Goal: Connect with others: Connect with others

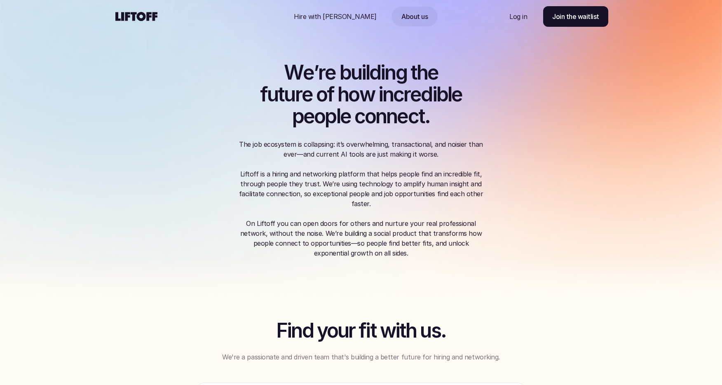
click at [326, 21] on div "Nav Link" at bounding box center [335, 17] width 103 height 20
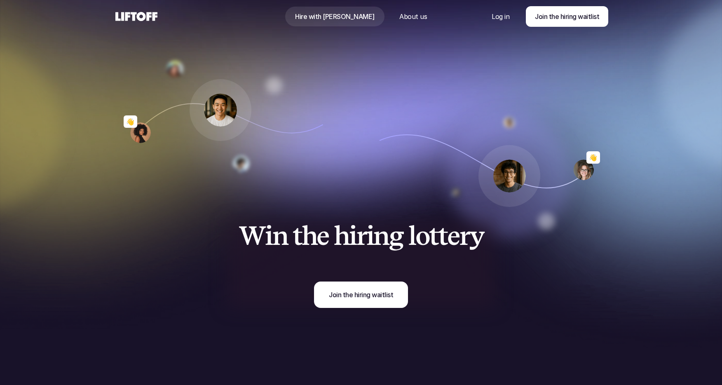
click at [504, 19] on p "Log in" at bounding box center [501, 17] width 18 height 10
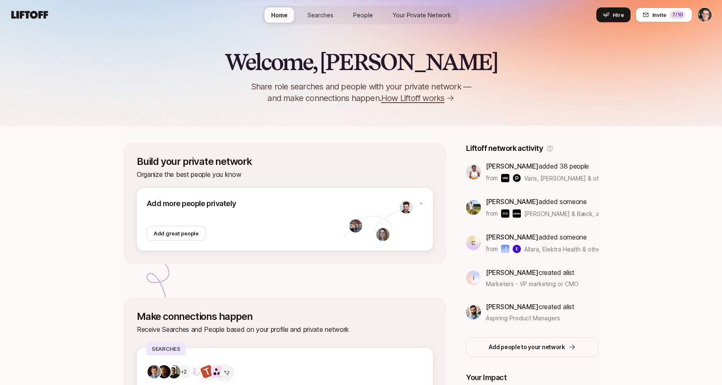
click at [709, 14] on html "Home Searches People Your Private Network Hire Home Searches People Your Privat…" at bounding box center [361, 192] width 722 height 385
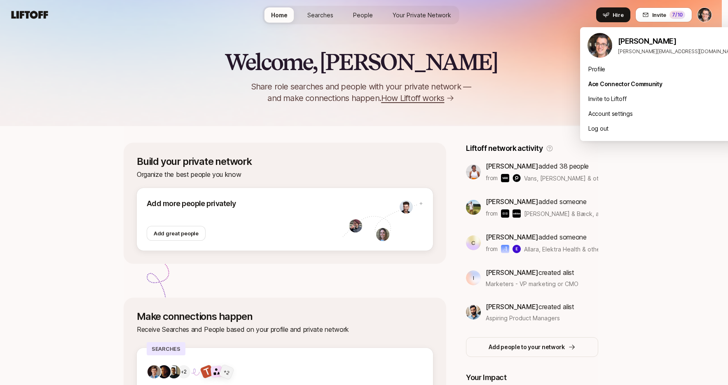
click at [706, 15] on html "Home Searches People Your Private Network Hire Home Searches People Your Privat…" at bounding box center [364, 192] width 728 height 385
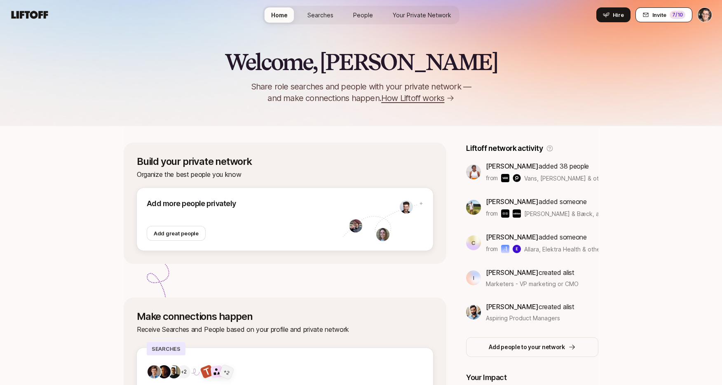
click at [677, 15] on div "7 /10" at bounding box center [678, 15] width 16 height 8
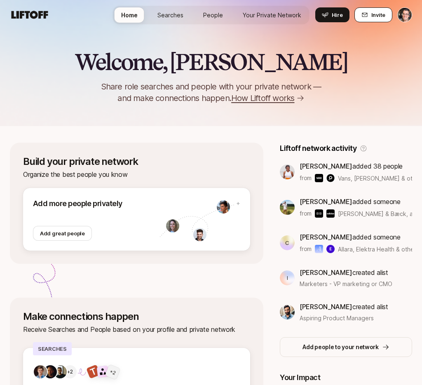
click at [370, 12] on button "Invite 7 /10" at bounding box center [373, 14] width 38 height 15
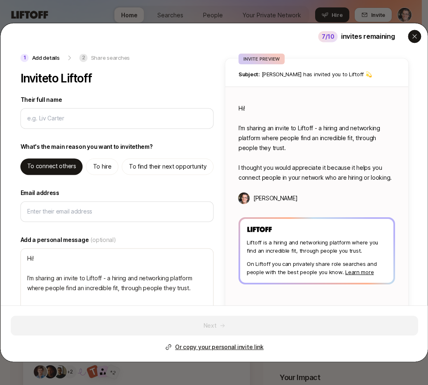
type textarea "x"
click at [414, 34] on icon "button" at bounding box center [414, 36] width 7 height 7
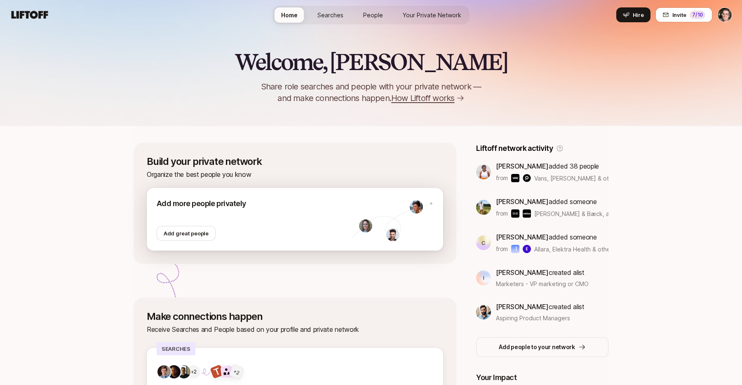
click at [386, 229] on img at bounding box center [392, 234] width 13 height 13
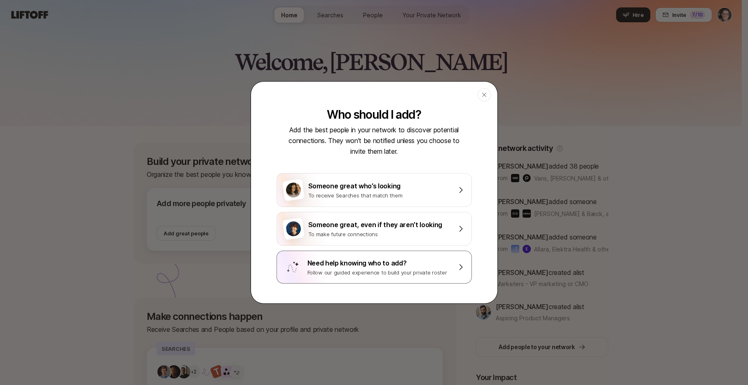
click at [370, 262] on div "Need help knowing who to add?" at bounding box center [379, 263] width 144 height 11
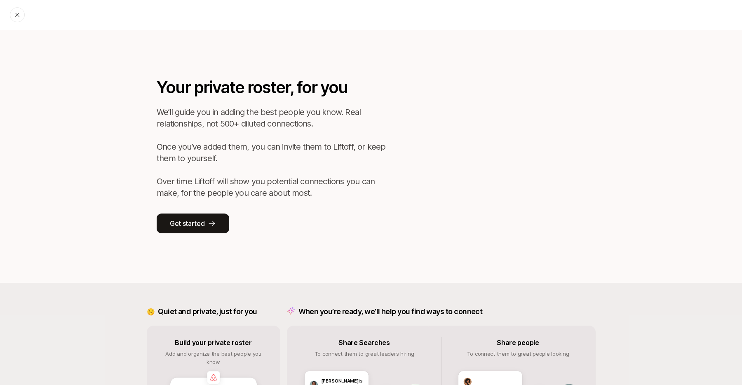
click at [173, 92] on p "Your private roster, for you" at bounding box center [272, 87] width 231 height 25
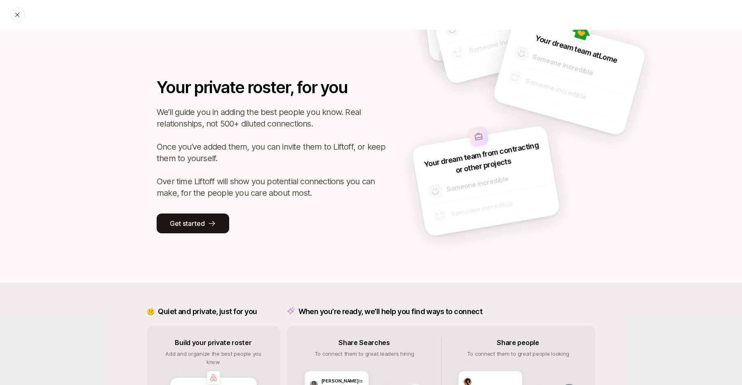
click at [17, 15] on icon at bounding box center [17, 15] width 4 height 4
